Goal: Task Accomplishment & Management: Complete application form

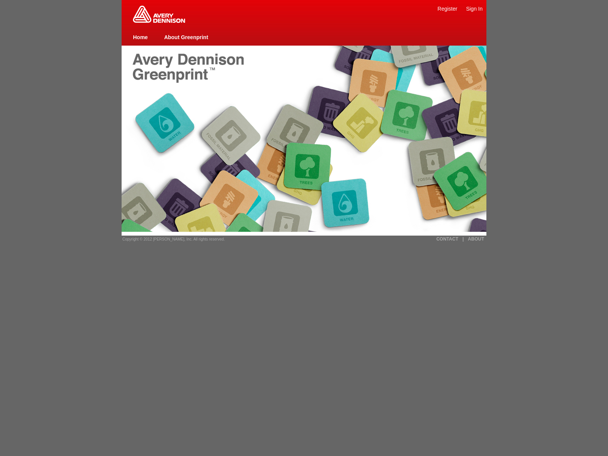
click at [171, 239] on span "Copyright © 2012 [PERSON_NAME], Inc. All rights reserved." at bounding box center [173, 239] width 103 height 4
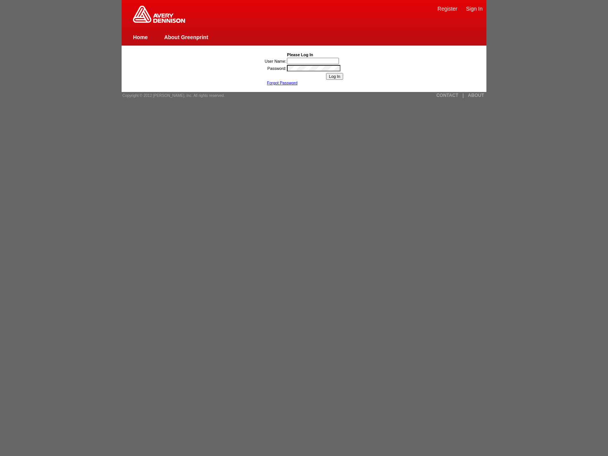
click at [159, 21] on img at bounding box center [159, 14] width 52 height 17
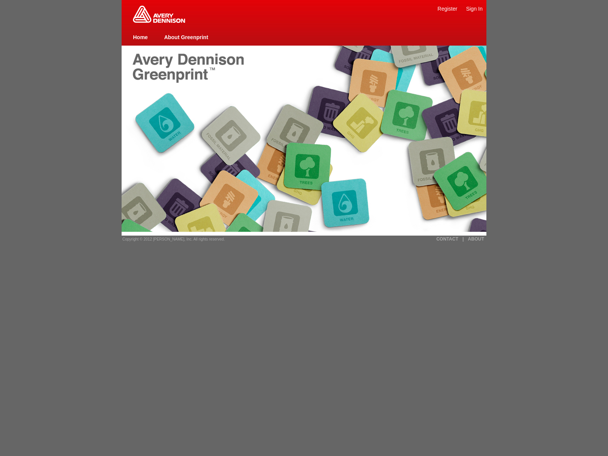
click at [140, 37] on link "Home" at bounding box center [140, 37] width 15 height 6
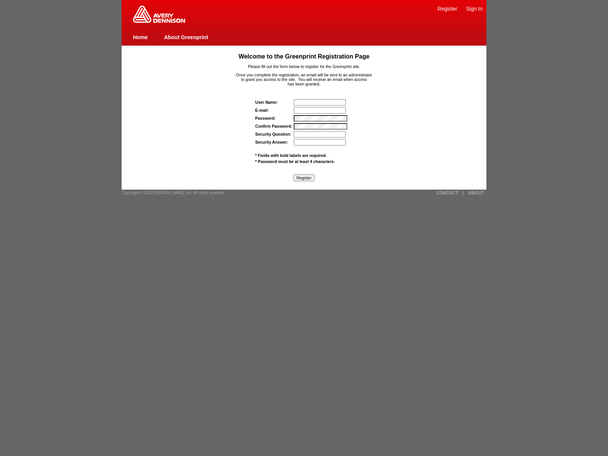
click at [159, 21] on img at bounding box center [159, 14] width 52 height 17
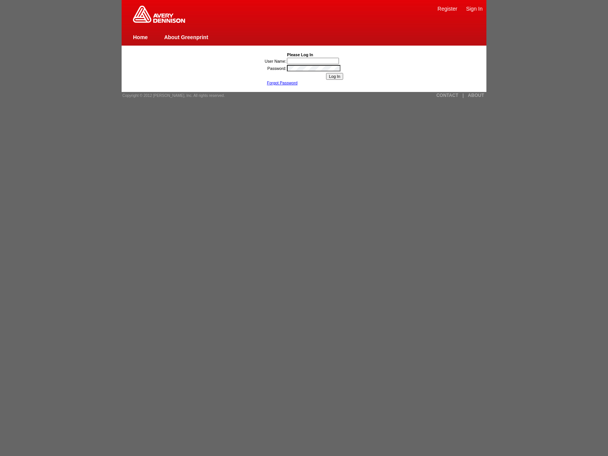
click at [447, 8] on link "Register" at bounding box center [448, 9] width 20 height 6
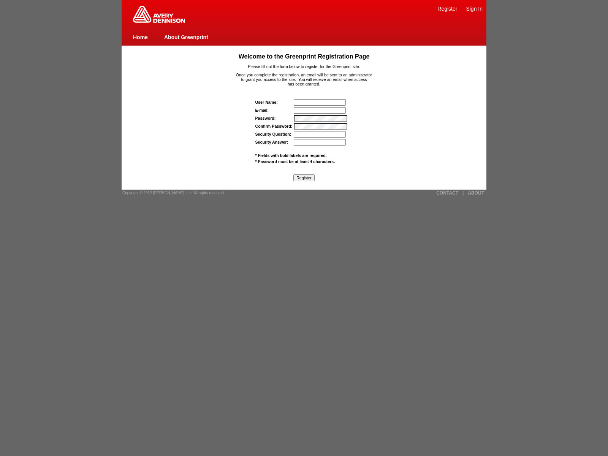
click at [140, 37] on link "Home" at bounding box center [140, 37] width 15 height 6
type input "nessus_was_name_oncuwbog"
type input "[EMAIL_ADDRESS][DOMAIN_NAME]"
type input "nessus_was_texto3fx2rca"
type input "nessus_was_textoa49ntn6"
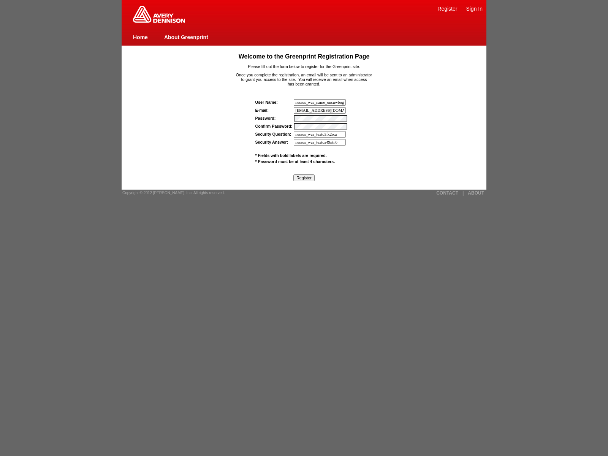
click at [304, 178] on input "Register" at bounding box center [303, 177] width 21 height 7
click at [320, 102] on input "text" at bounding box center [320, 102] width 52 height 6
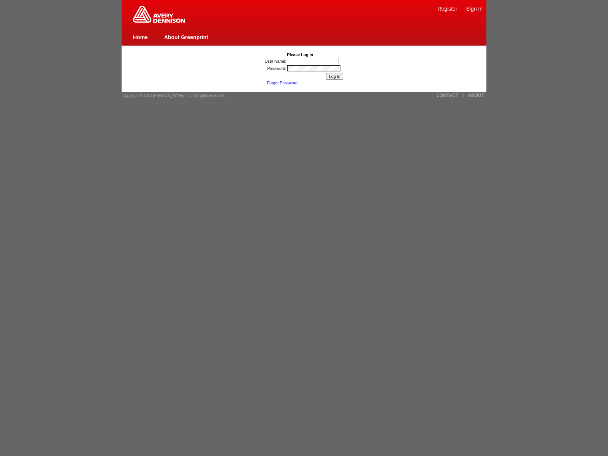
click at [447, 8] on link "Register" at bounding box center [448, 9] width 20 height 6
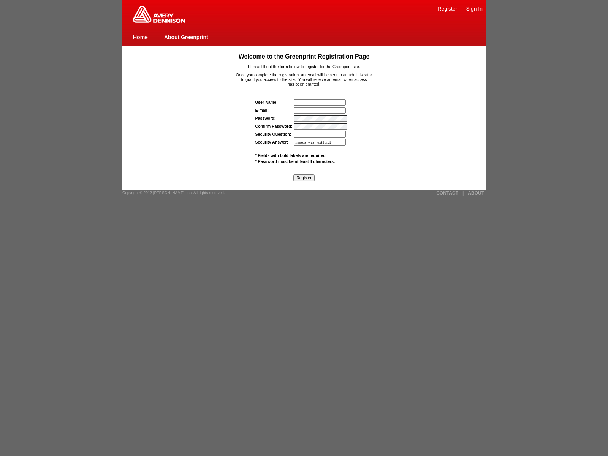
type input "nessus_was_text16rdtm39"
click at [447, 193] on link "CONTACT" at bounding box center [447, 192] width 22 height 5
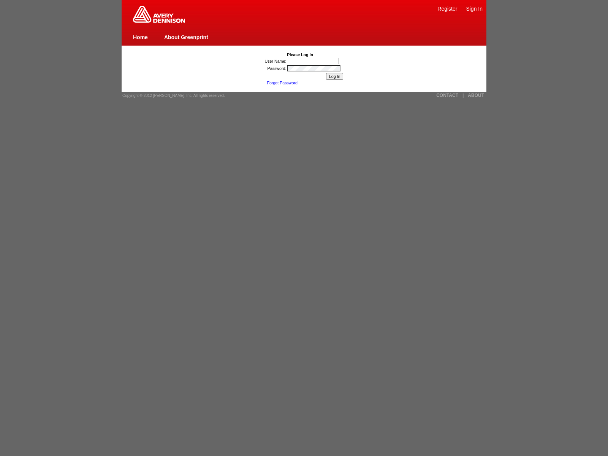
click at [447, 8] on link "Register" at bounding box center [448, 9] width 20 height 6
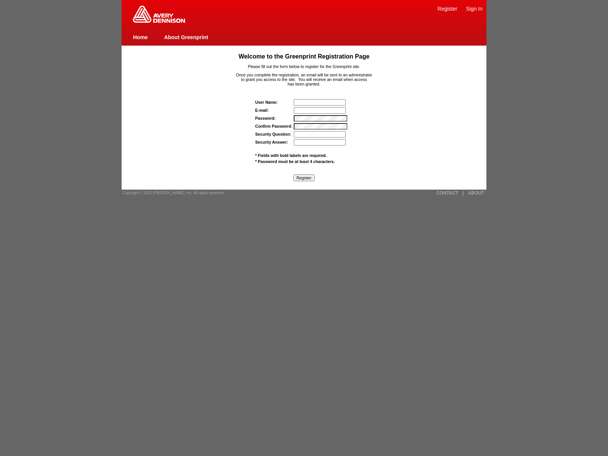
click at [463, 193] on link "|" at bounding box center [463, 192] width 1 height 5
click at [291, 155] on span "* Fields with bold labels are required." at bounding box center [290, 155] width 71 height 5
click at [295, 161] on span "* Password must be at least 4 characters." at bounding box center [295, 161] width 80 height 5
click at [320, 110] on input "E-mail:" at bounding box center [320, 110] width 52 height 6
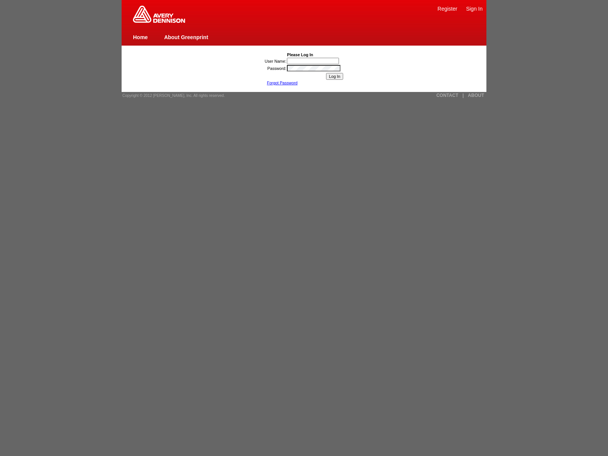
click at [447, 8] on link "Register" at bounding box center [448, 9] width 20 height 6
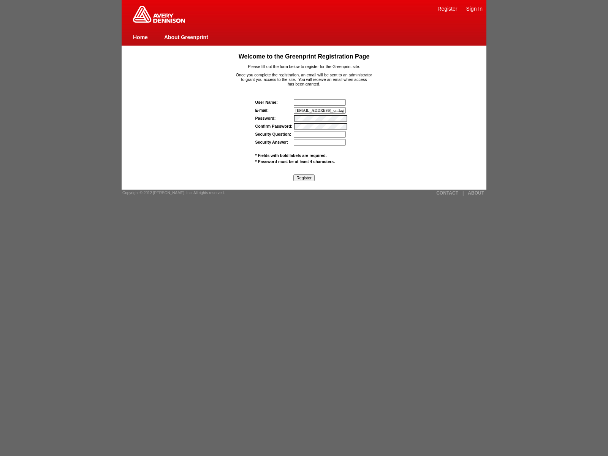
type input "wasscanufecsbnv@tenable.comwas_qnflag6jvwwj"
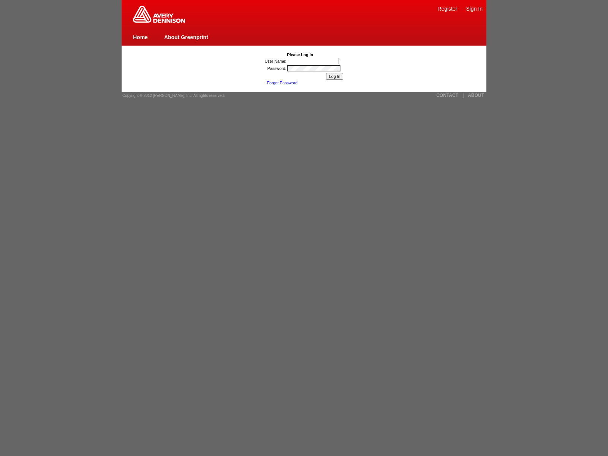
click at [159, 21] on img at bounding box center [159, 14] width 52 height 17
